Goal: Navigation & Orientation: Find specific page/section

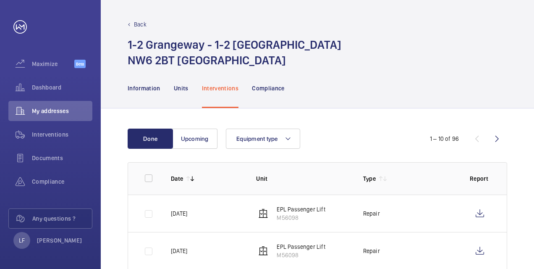
scroll to position [84, 0]
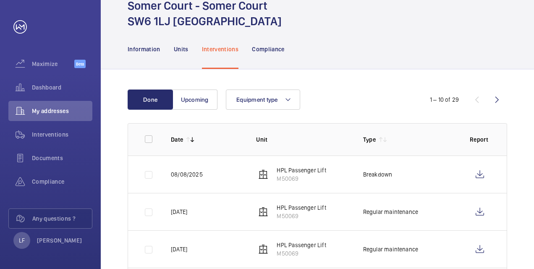
scroll to position [84, 0]
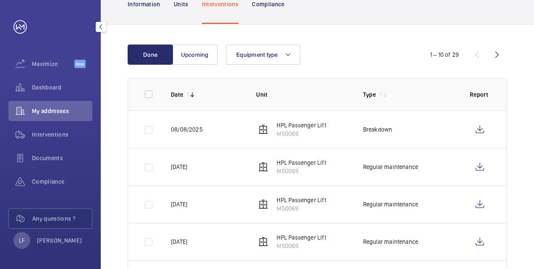
click at [51, 113] on span "My addresses" at bounding box center [62, 111] width 60 height 8
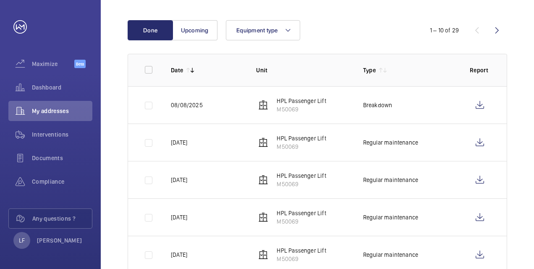
scroll to position [0, 0]
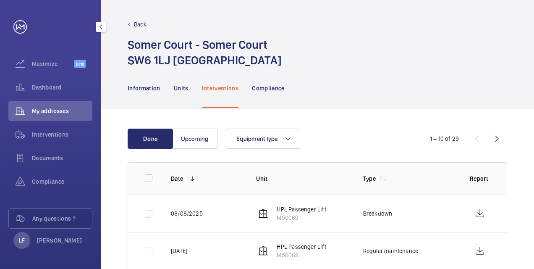
click at [59, 114] on span "My addresses" at bounding box center [62, 111] width 60 height 8
